Goal: Task Accomplishment & Management: Manage account settings

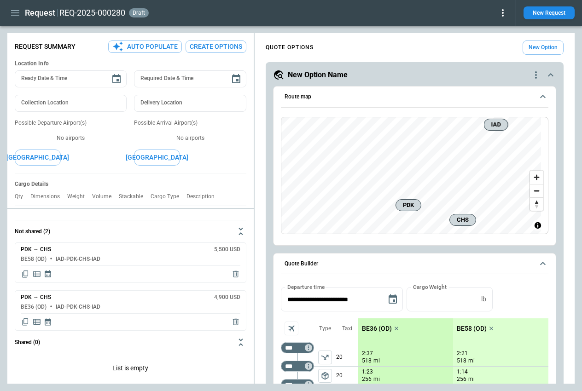
click at [535, 72] on icon "quote-option-actions" at bounding box center [536, 74] width 2 height 7
click at [471, 130] on li "Delete Quote Option" at bounding box center [494, 130] width 81 height 13
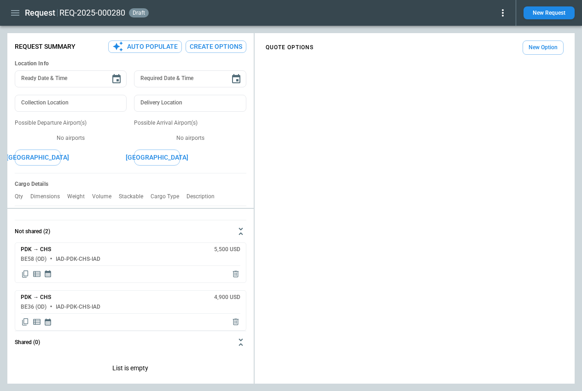
click at [551, 167] on div "QUOTE OPTIONS New Option" at bounding box center [415, 210] width 320 height 347
click at [13, 12] on icon "button" at bounding box center [15, 13] width 8 height 6
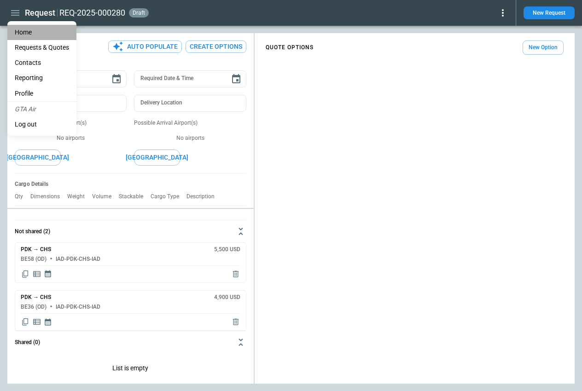
click at [20, 28] on li "Home" at bounding box center [41, 32] width 69 height 15
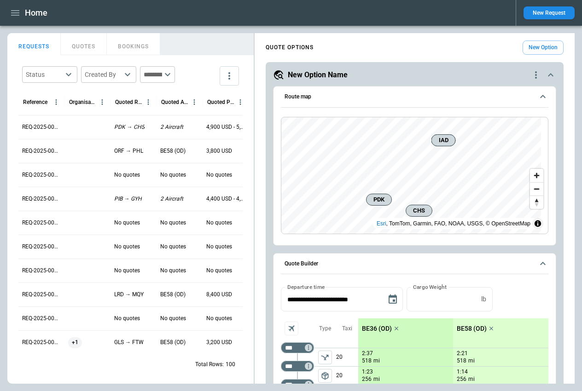
click at [535, 72] on icon "quote-option-actions" at bounding box center [536, 74] width 2 height 7
click at [493, 129] on li "Delete Quote Option" at bounding box center [494, 130] width 81 height 13
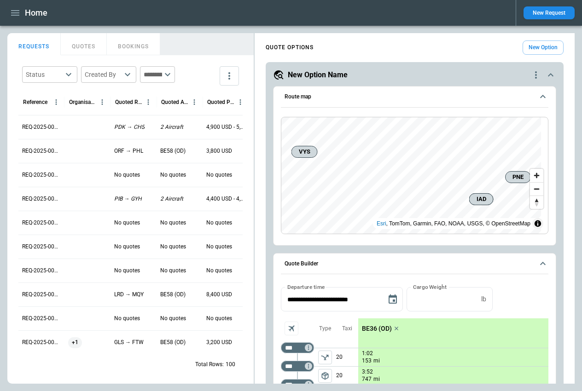
click at [535, 46] on button "New Option" at bounding box center [543, 48] width 41 height 14
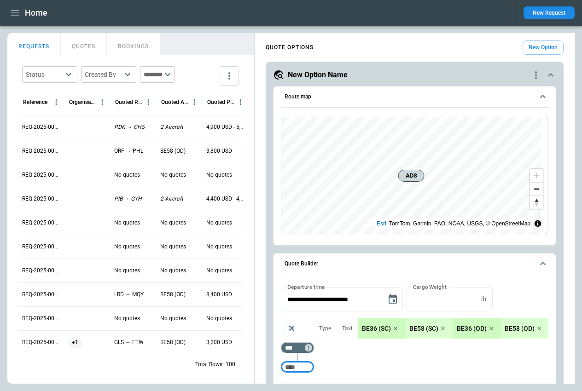
scroll to position [184, 0]
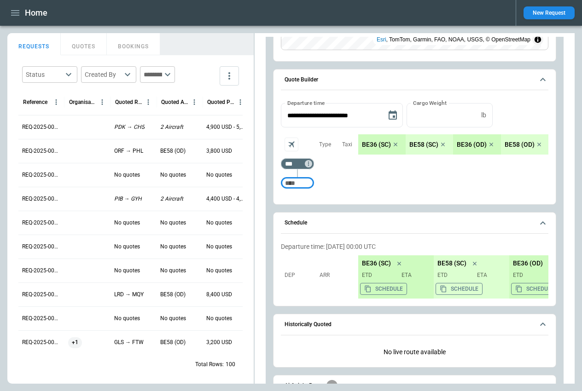
click at [395, 144] on icon "scrollable content" at bounding box center [396, 145] width 4 height 4
click at [396, 144] on icon "scrollable content" at bounding box center [396, 145] width 4 height 4
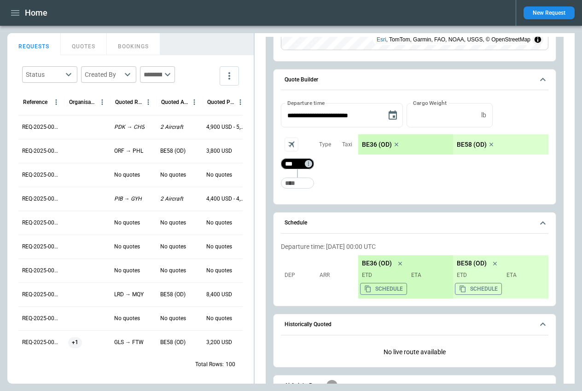
click at [296, 165] on input "***" at bounding box center [296, 163] width 26 height 9
type input "***"
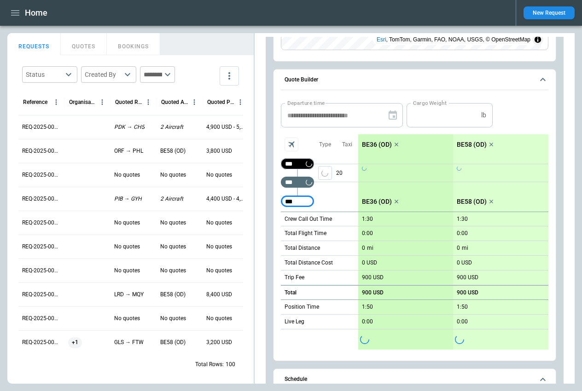
type input "***"
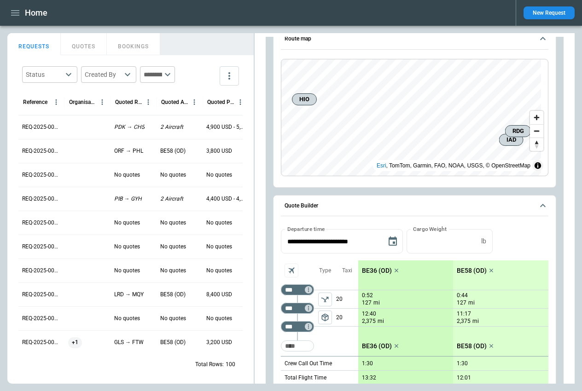
scroll to position [0, 0]
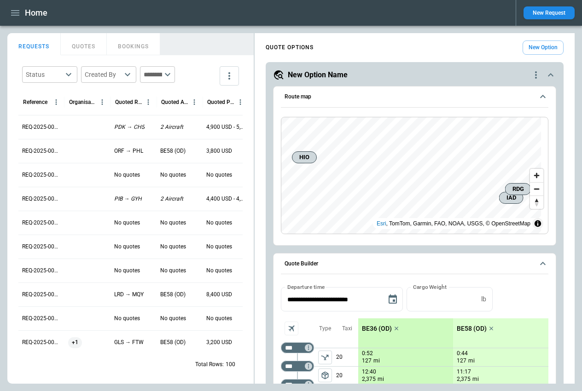
click at [530, 72] on icon "quote-option-actions" at bounding box center [535, 75] width 11 height 11
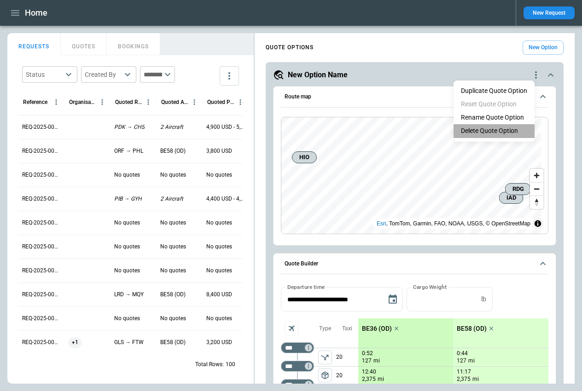
click at [488, 133] on li "Delete Quote Option" at bounding box center [494, 130] width 81 height 13
